Goal: Complete application form: Complete application form

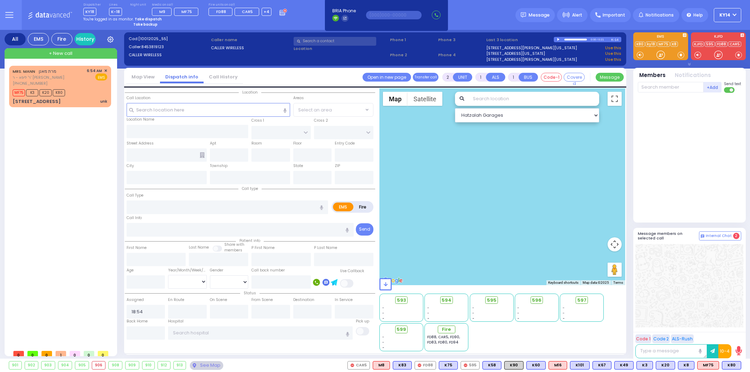
select select
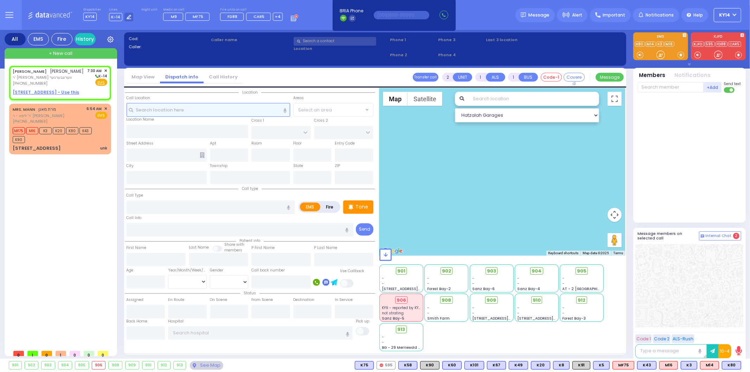
select select
radio input "true"
type input "[PERSON_NAME]"
type input "BERKOWITZ"
select select
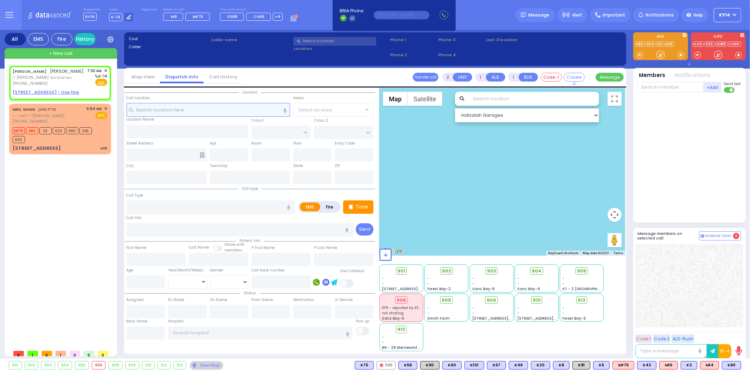
type input "07:30"
select select "Hatzalah Garages"
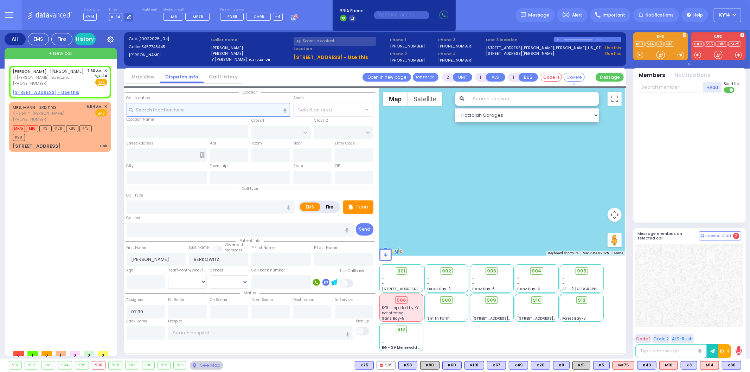
select select
radio input "true"
select select
select select "Hatzalah Garages"
select select
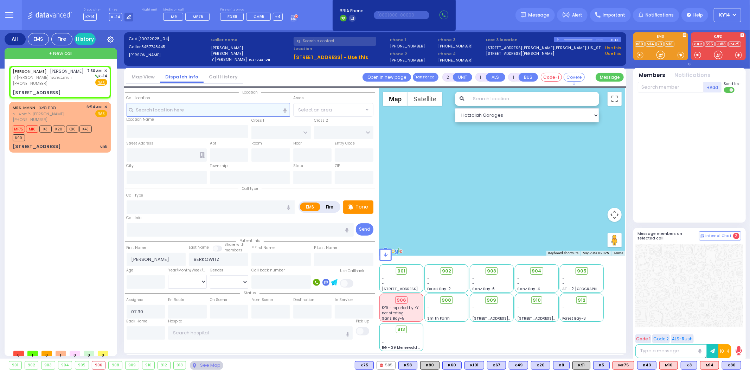
radio input "true"
select select
select select "Hatzalah Garages"
type input "KAHAN DR"
type input "GETZIL BERGER BLVD"
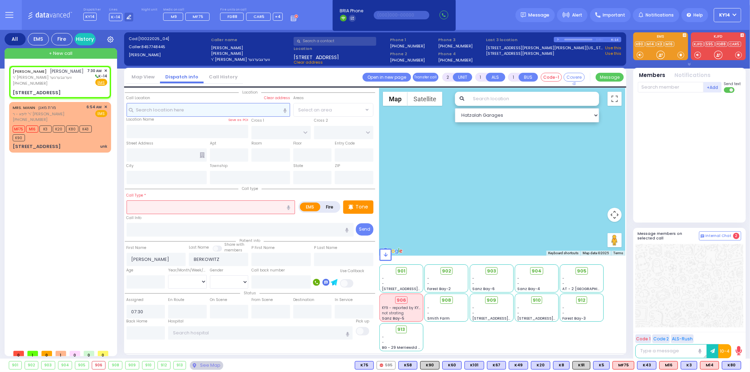
type input "25 MERON DR"
type input "201"
type input "Monroe"
type input "[US_STATE]"
type input "10950"
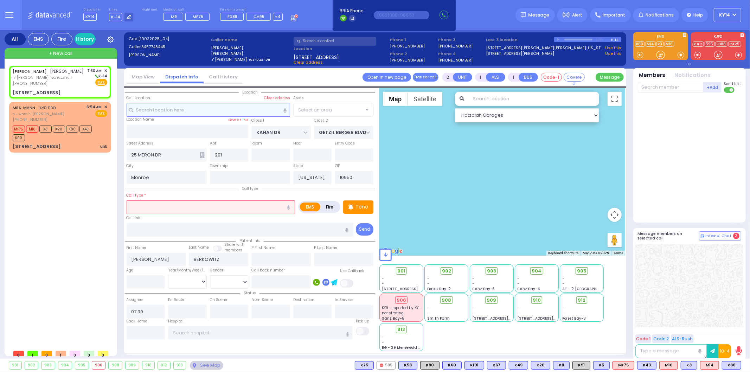
select select "SECTION 4"
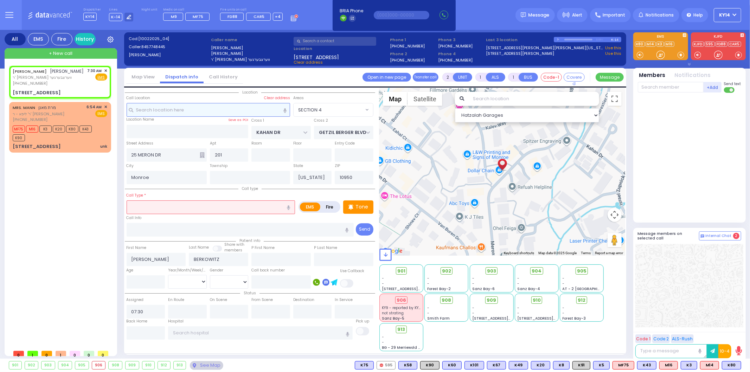
select select
radio input "true"
select select
select select "Hatzalah Garages"
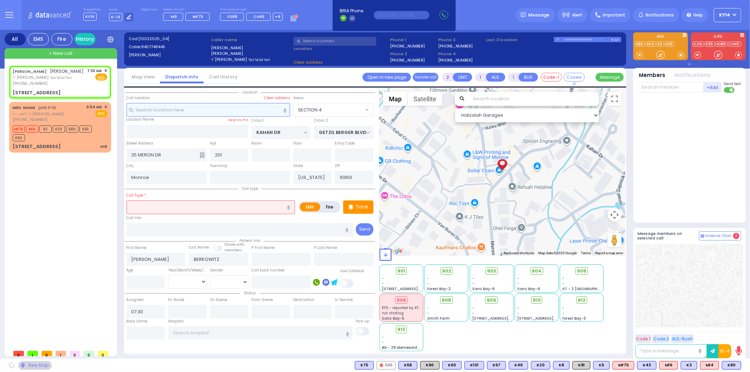
select select "SECTION 4"
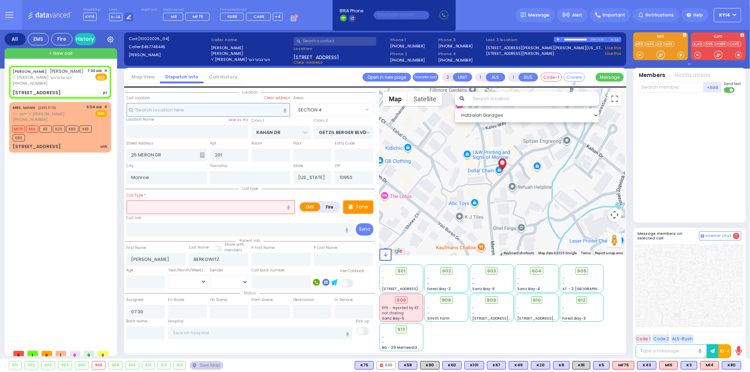
select select
type input "pt"
radio input "true"
select select
select select "Hatzalah Garages"
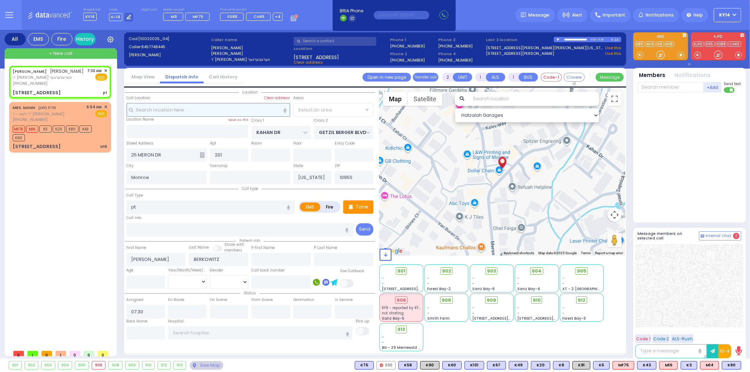
select select "SECTION 4"
type input "1"
type input "0"
select select
type input "Pt not feeling well"
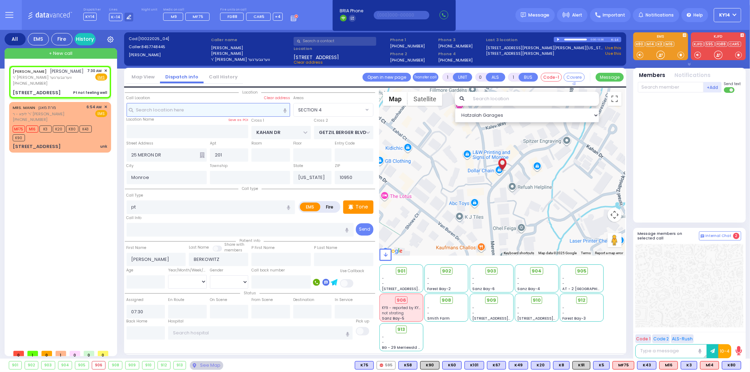
radio input "true"
select select
select select "Hatzalah Garages"
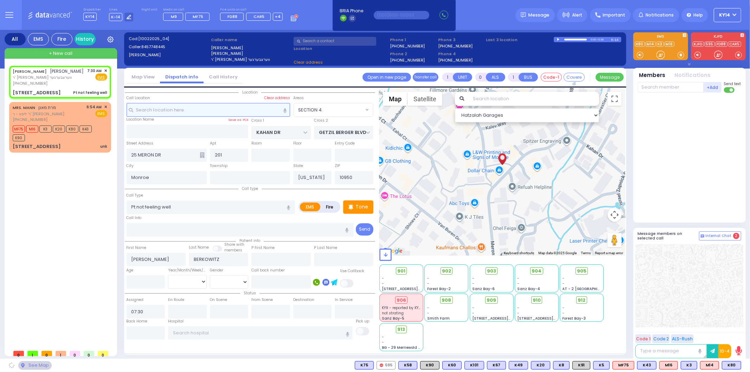
select select "SECTION 4"
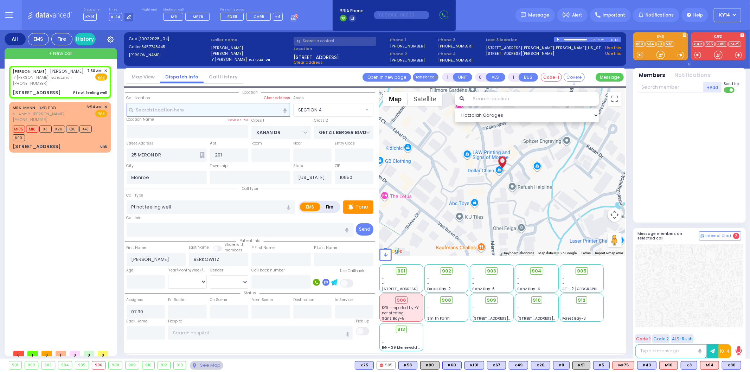
select select
radio input "true"
select select
select select "Hatzalah Garages"
select select "SECTION 4"
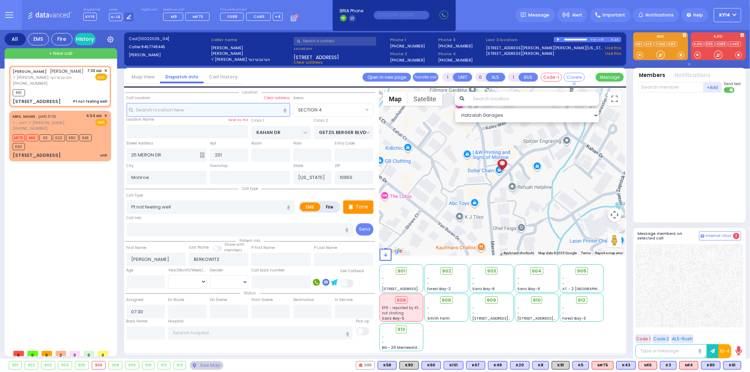
select select
radio input "true"
select select
type input "07:32"
select select "Hatzalah Garages"
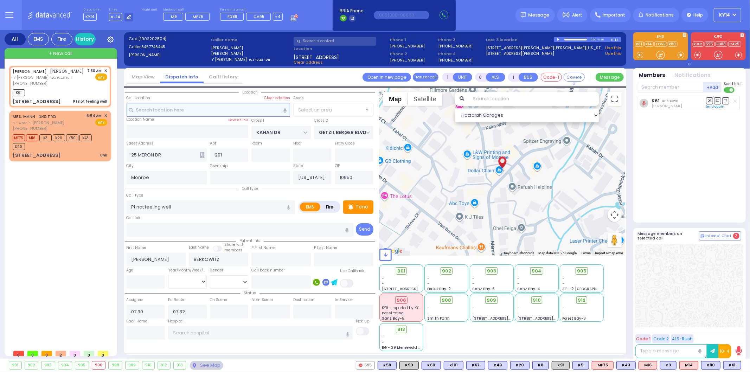
select select "SECTION 4"
select select
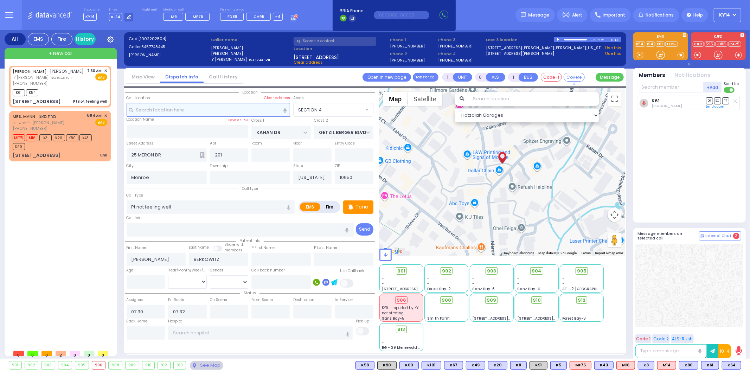
radio input "true"
select select
select select "Hatzalah Garages"
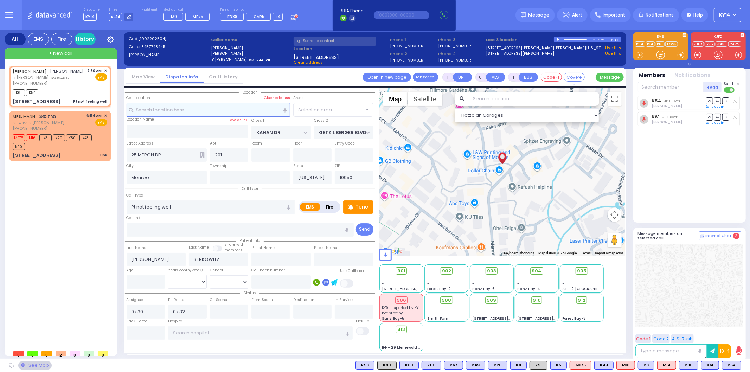
select select "SECTION 4"
select select
radio input "true"
select select
select select "Hatzalah Garages"
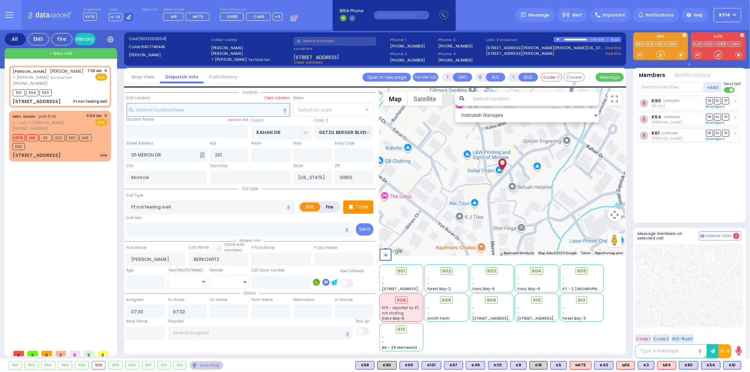
select select "SECTION 4"
